Goal: Transaction & Acquisition: Purchase product/service

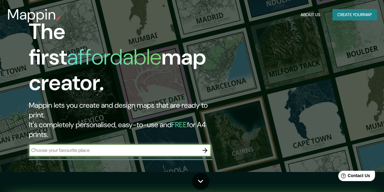
scroll to position [20, 0]
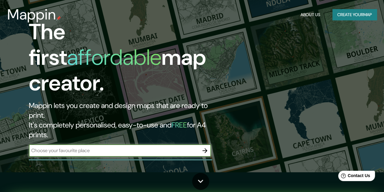
click at [178, 147] on input "text" at bounding box center [114, 150] width 170 height 7
type input "p"
type input "pico peñalara"
click at [205, 147] on icon "button" at bounding box center [204, 150] width 7 height 7
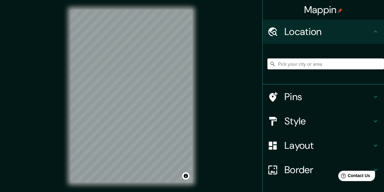
click at [362, 28] on h4 "Location" at bounding box center [328, 32] width 87 height 12
click at [372, 31] on icon at bounding box center [375, 31] width 7 height 7
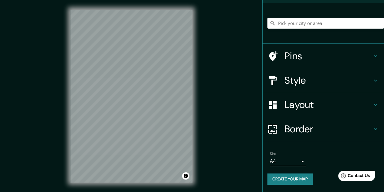
scroll to position [40, 0]
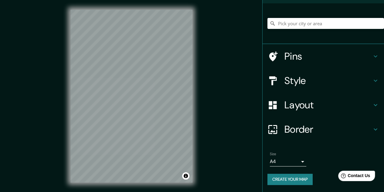
click at [372, 81] on icon at bounding box center [375, 80] width 7 height 7
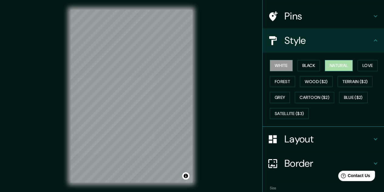
click at [340, 66] on button "Natural" at bounding box center [339, 65] width 28 height 11
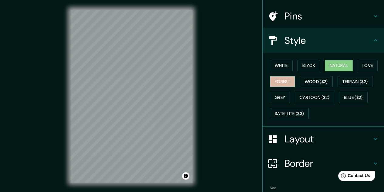
click at [282, 81] on button "Forest" at bounding box center [282, 81] width 25 height 11
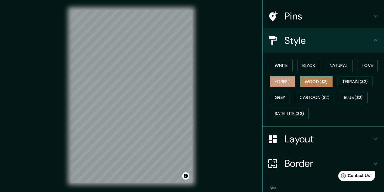
click at [300, 83] on button "Wood ($2)" at bounding box center [316, 81] width 33 height 11
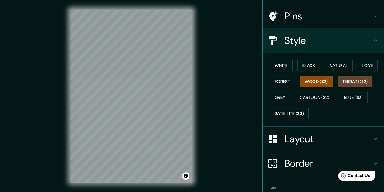
click at [345, 83] on button "Terrain ($2)" at bounding box center [355, 81] width 35 height 11
click at [358, 64] on button "Love" at bounding box center [368, 65] width 20 height 11
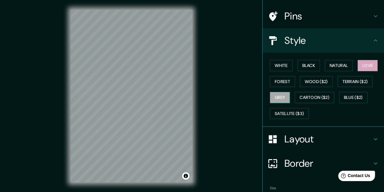
click at [276, 96] on button "Grey" at bounding box center [280, 97] width 20 height 11
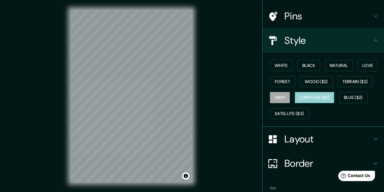
click at [302, 95] on button "Cartoon ($2)" at bounding box center [314, 97] width 39 height 11
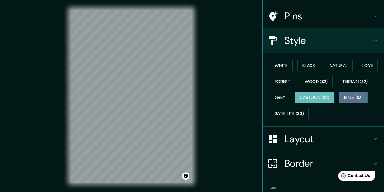
click at [340, 96] on button "Blue ($2)" at bounding box center [353, 97] width 29 height 11
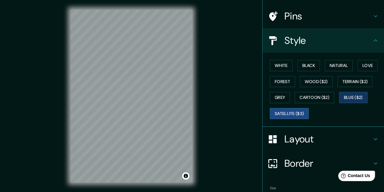
click at [289, 112] on button "Satellite ($3)" at bounding box center [289, 113] width 39 height 11
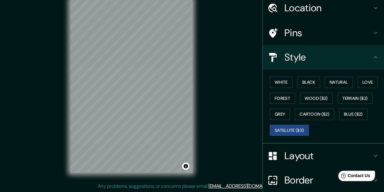
scroll to position [23, 0]
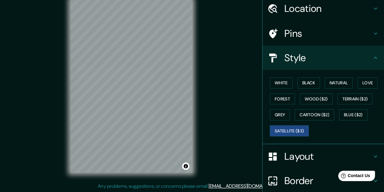
click at [372, 60] on icon at bounding box center [375, 57] width 7 height 7
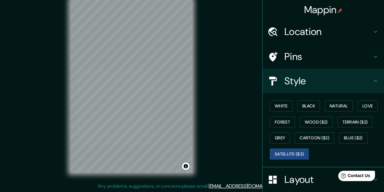
click at [372, 31] on icon at bounding box center [375, 31] width 7 height 7
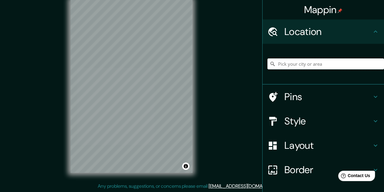
click at [362, 63] on input "Pick your city or area" at bounding box center [326, 63] width 117 height 11
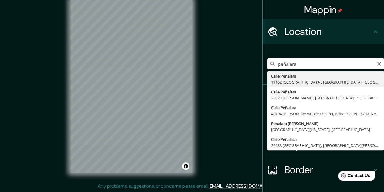
click at [272, 64] on input "peñalara" at bounding box center [326, 63] width 117 height 11
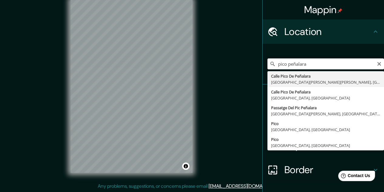
click at [287, 64] on input "pico peñalara" at bounding box center [326, 63] width 117 height 11
type input "eñalara"
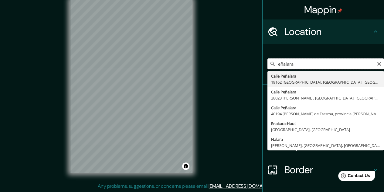
drag, startPoint x: 292, startPoint y: 64, endPoint x: 270, endPoint y: 66, distance: 22.2
click at [270, 66] on div "eñalara Calle Peñalara [GEOGRAPHIC_DATA], [GEOGRAPHIC_DATA], [GEOGRAPHIC_DATA] …" at bounding box center [326, 63] width 117 height 11
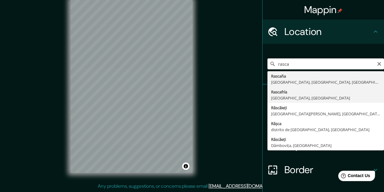
type input "Rascafría, [GEOGRAPHIC_DATA], [GEOGRAPHIC_DATA]"
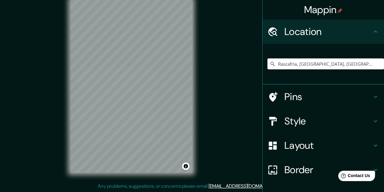
click at [342, 117] on h4 "Style" at bounding box center [328, 121] width 87 height 12
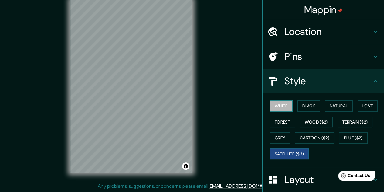
click at [281, 107] on button "White" at bounding box center [281, 105] width 23 height 11
click at [316, 53] on h4 "Pins" at bounding box center [328, 56] width 87 height 12
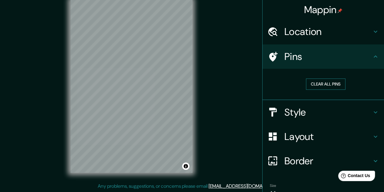
click at [316, 82] on button "Clear all pins" at bounding box center [325, 83] width 39 height 11
drag, startPoint x: 115, startPoint y: 87, endPoint x: 143, endPoint y: 89, distance: 28.0
click at [143, 89] on div at bounding box center [142, 89] width 5 height 5
click at [329, 82] on button "Clear all pins" at bounding box center [325, 83] width 39 height 11
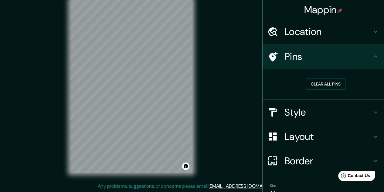
scroll to position [31, 0]
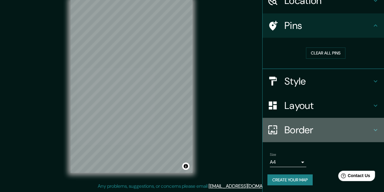
click at [318, 124] on h4 "Border" at bounding box center [328, 130] width 87 height 12
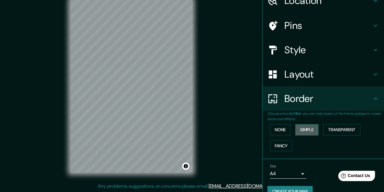
click at [301, 129] on button "Simple" at bounding box center [307, 129] width 23 height 11
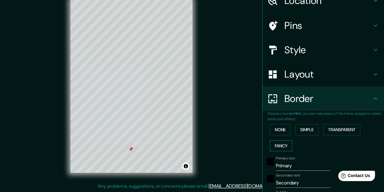
click at [280, 143] on button "Fancy" at bounding box center [281, 145] width 22 height 11
click at [275, 133] on button "None" at bounding box center [280, 129] width 21 height 11
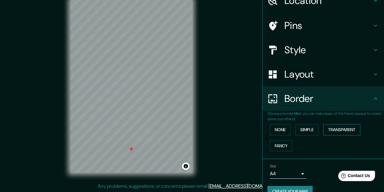
click at [345, 127] on button "Transparent" at bounding box center [341, 129] width 37 height 11
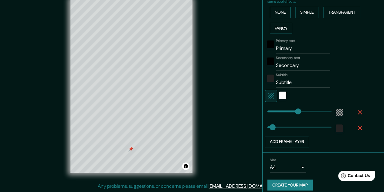
scroll to position [153, 0]
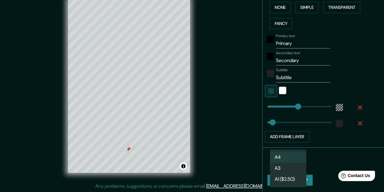
click at [286, 164] on body "Mappin Location Rascafría, [GEOGRAPHIC_DATA], [GEOGRAPHIC_DATA] Pins Style Layo…" at bounding box center [192, 86] width 384 height 192
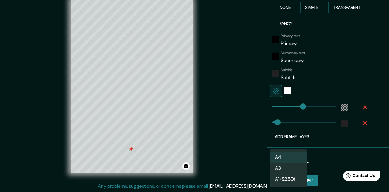
click at [313, 157] on div at bounding box center [194, 96] width 389 height 192
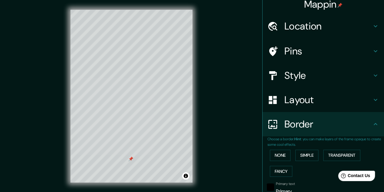
scroll to position [0, 0]
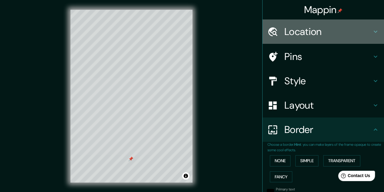
click at [319, 27] on h4 "Location" at bounding box center [328, 32] width 87 height 12
type input "193"
type input "32"
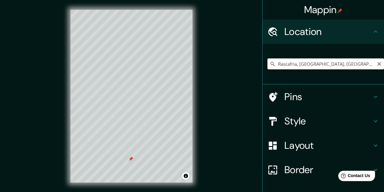
click at [322, 63] on input "Rascafría, [GEOGRAPHIC_DATA], [GEOGRAPHIC_DATA]" at bounding box center [326, 63] width 117 height 11
click at [377, 63] on icon "Clear" at bounding box center [379, 63] width 5 height 5
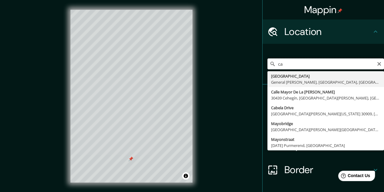
type input "c"
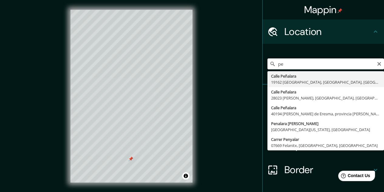
type input "p"
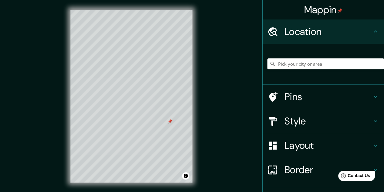
click at [312, 96] on h4 "Pins" at bounding box center [328, 97] width 87 height 12
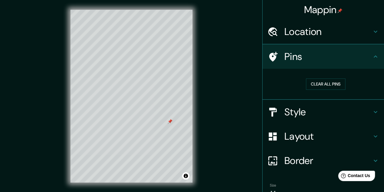
type input "193"
type input "32"
click at [317, 87] on button "Clear all pins" at bounding box center [325, 83] width 39 height 11
click at [315, 30] on h4 "Location" at bounding box center [328, 32] width 87 height 12
type input "193"
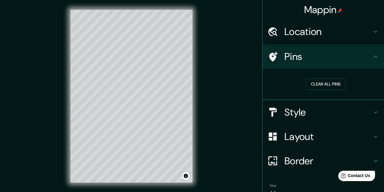
type input "32"
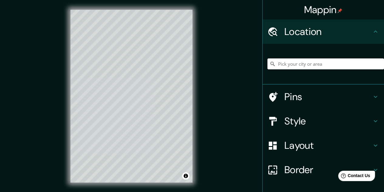
click at [318, 63] on input "Pick your city or area" at bounding box center [326, 63] width 117 height 11
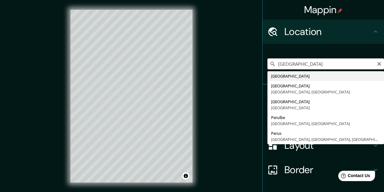
type input "[GEOGRAPHIC_DATA]"
